Goal: Task Accomplishment & Management: Manage account settings

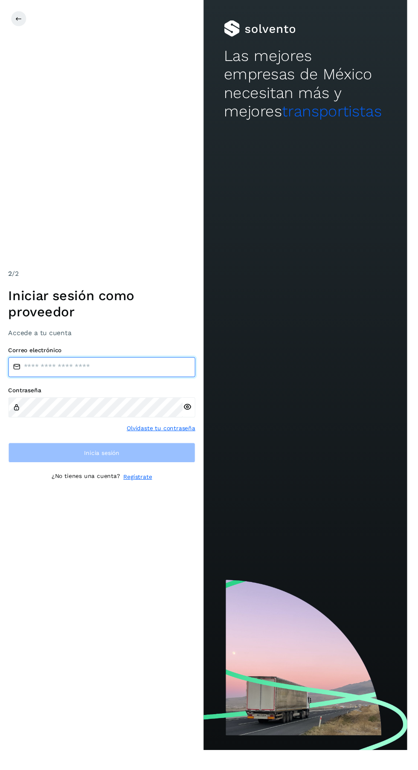
click at [133, 387] on input "email" at bounding box center [105, 377] width 192 height 20
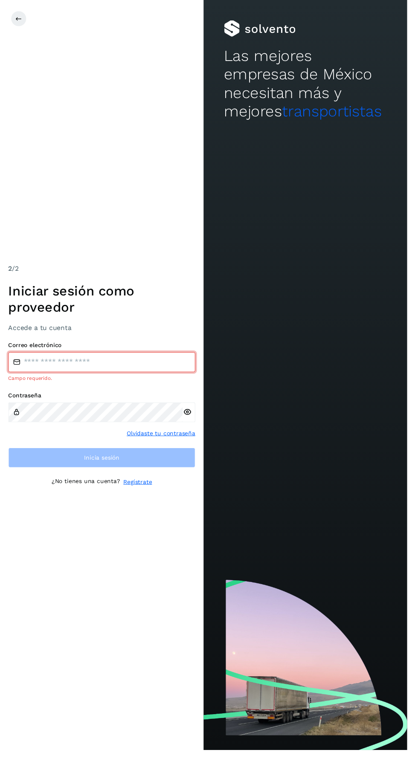
type input "**********"
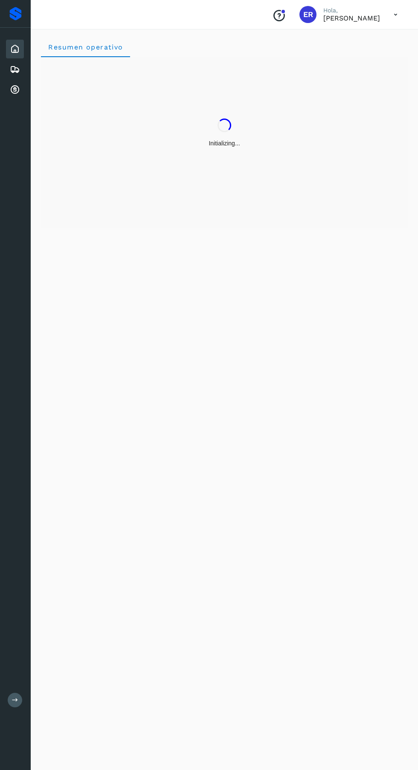
click at [14, 91] on icon at bounding box center [15, 90] width 10 height 10
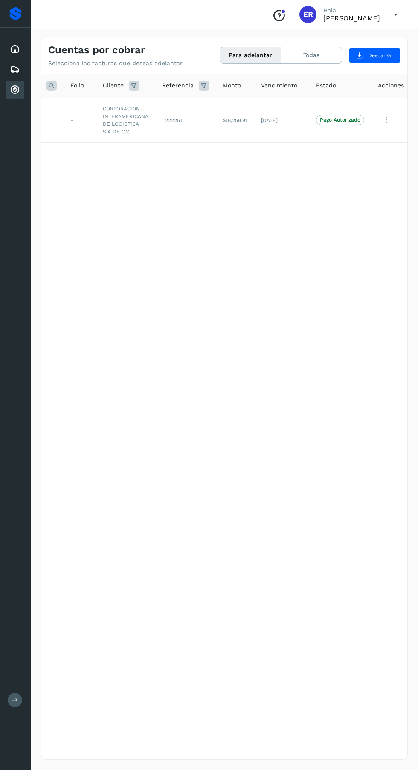
scroll to position [0, 71]
click at [396, 13] on icon at bounding box center [395, 14] width 17 height 17
click at [359, 40] on div "Cerrar sesión" at bounding box center [352, 38] width 101 height 16
